Goal: Navigation & Orientation: Find specific page/section

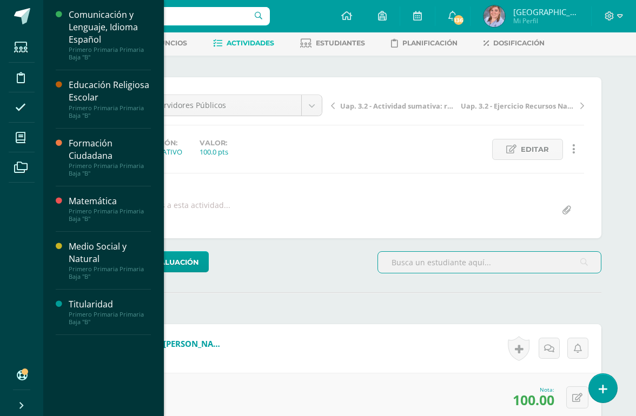
click at [9, 150] on link "Mis cursos" at bounding box center [22, 138] width 26 height 30
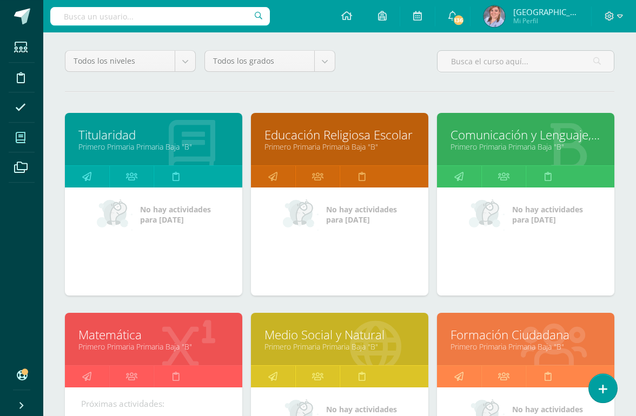
scroll to position [81, 0]
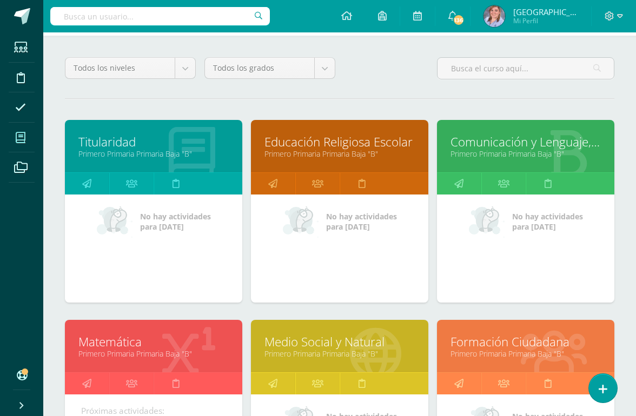
click at [386, 149] on link "Educación Religiosa Escolar" at bounding box center [339, 142] width 150 height 17
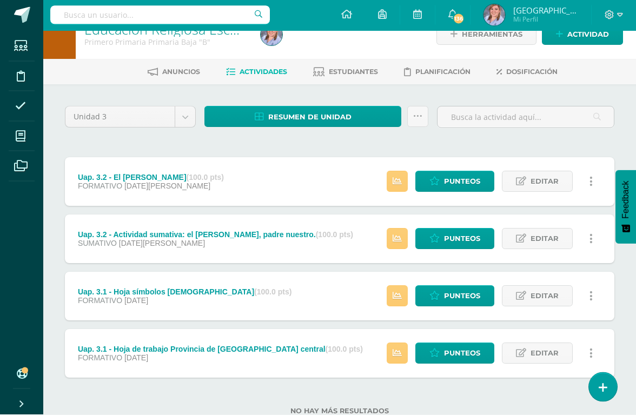
scroll to position [21, 0]
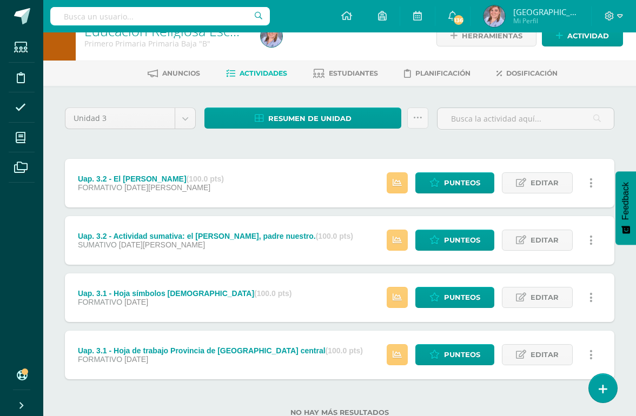
click at [393, 359] on icon at bounding box center [397, 354] width 9 height 9
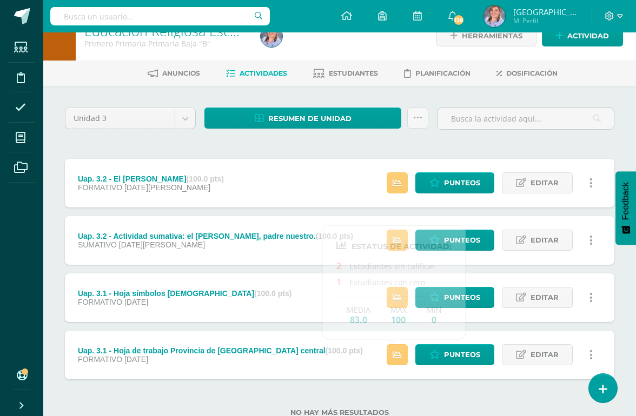
click at [329, 368] on div "Uap. 3.1 - Hoja de trabajo Provincia de Ámerica central (100.0 pts) FORMATIVO […" at bounding box center [339, 355] width 549 height 49
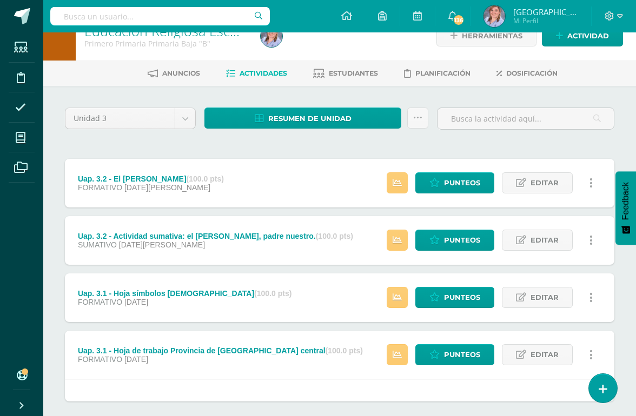
click at [393, 298] on icon at bounding box center [397, 297] width 9 height 9
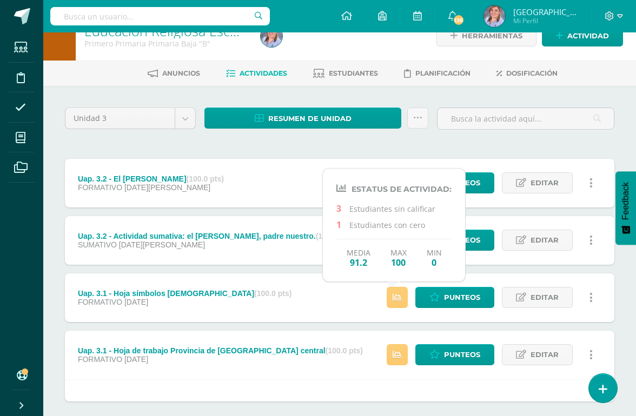
click at [387, 298] on link at bounding box center [397, 297] width 21 height 21
click at [388, 296] on link at bounding box center [397, 297] width 21 height 21
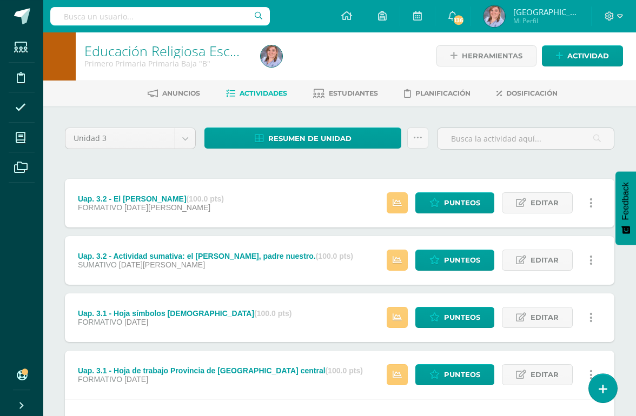
scroll to position [1, 0]
click at [393, 262] on icon at bounding box center [397, 260] width 9 height 9
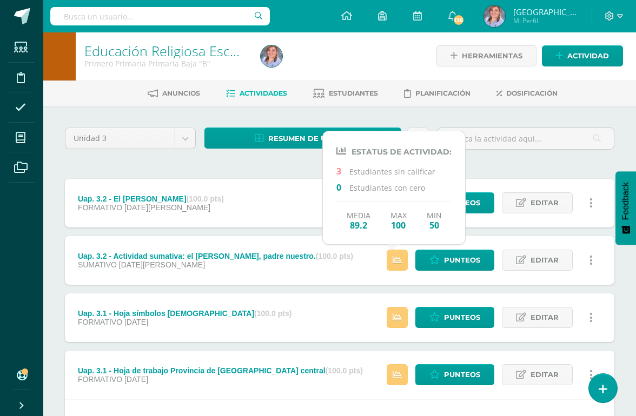
click at [391, 251] on link at bounding box center [397, 260] width 21 height 21
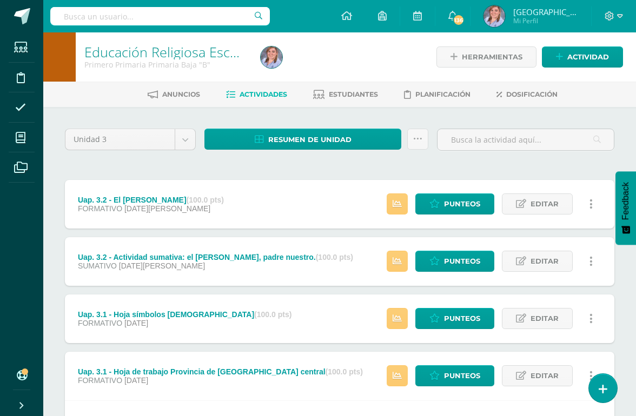
click at [388, 202] on link at bounding box center [397, 204] width 21 height 21
click at [348, 237] on div "Uap. 3.2 - Actividad sumativa: el [PERSON_NAME], padre nuestro. (100.0 pts) SUM…" at bounding box center [339, 261] width 549 height 49
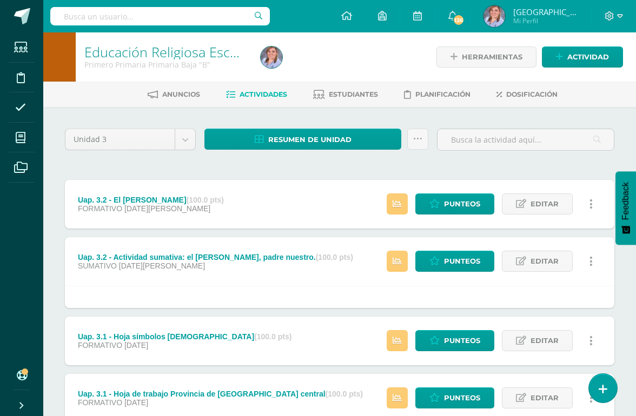
click at [203, 49] on link "Educación Religiosa Escolar" at bounding box center [168, 52] width 169 height 18
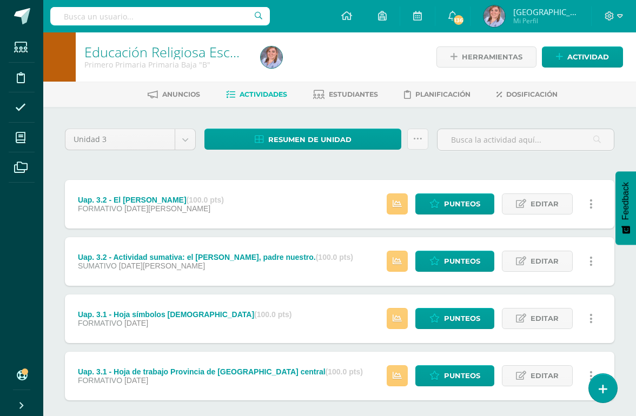
click at [24, 141] on icon at bounding box center [21, 137] width 10 height 11
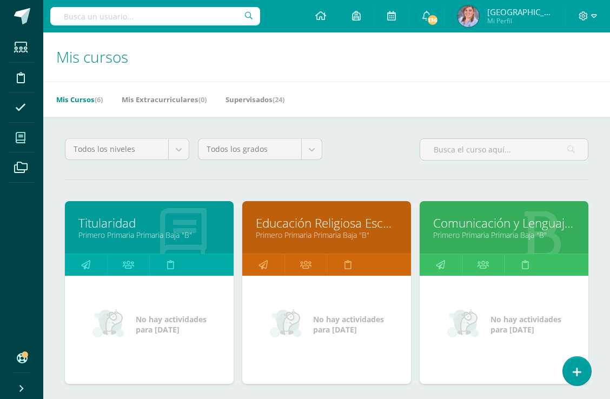
click at [431, 20] on icon at bounding box center [426, 16] width 9 height 10
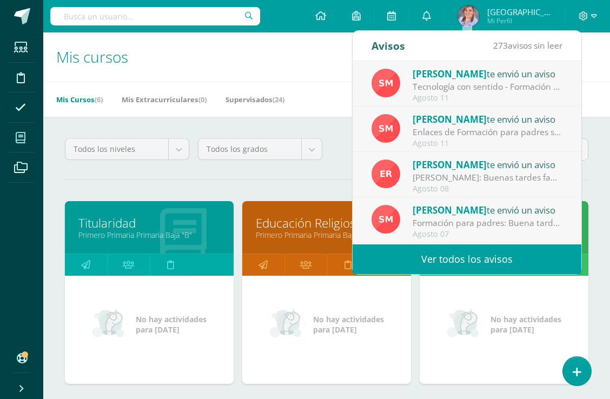
click at [517, 174] on div "[PERSON_NAME]: Buenas tardes familias Maristas: Reciban un cordial saludo desea…" at bounding box center [488, 177] width 150 height 12
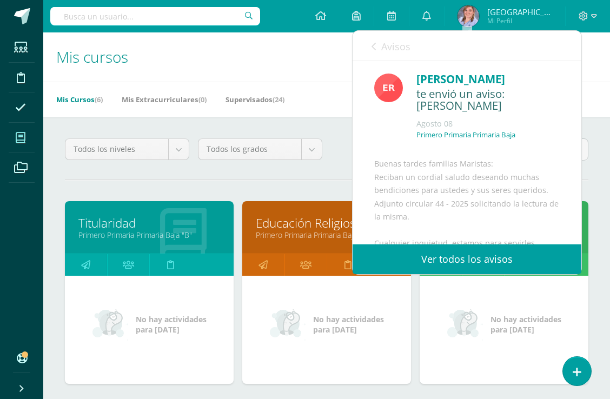
scroll to position [11, 0]
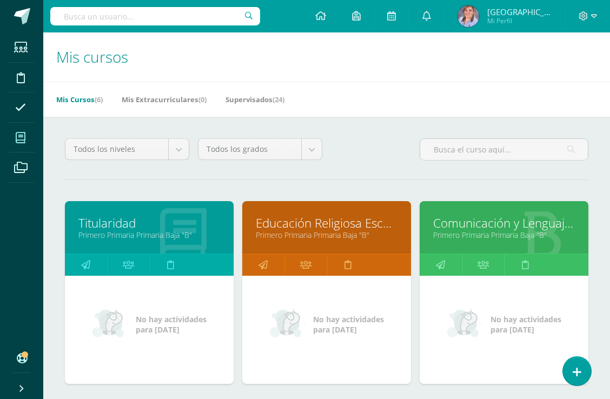
click at [428, 350] on div "No hay actividades para [DATE]" at bounding box center [504, 330] width 169 height 108
